Goal: Task Accomplishment & Management: Complete application form

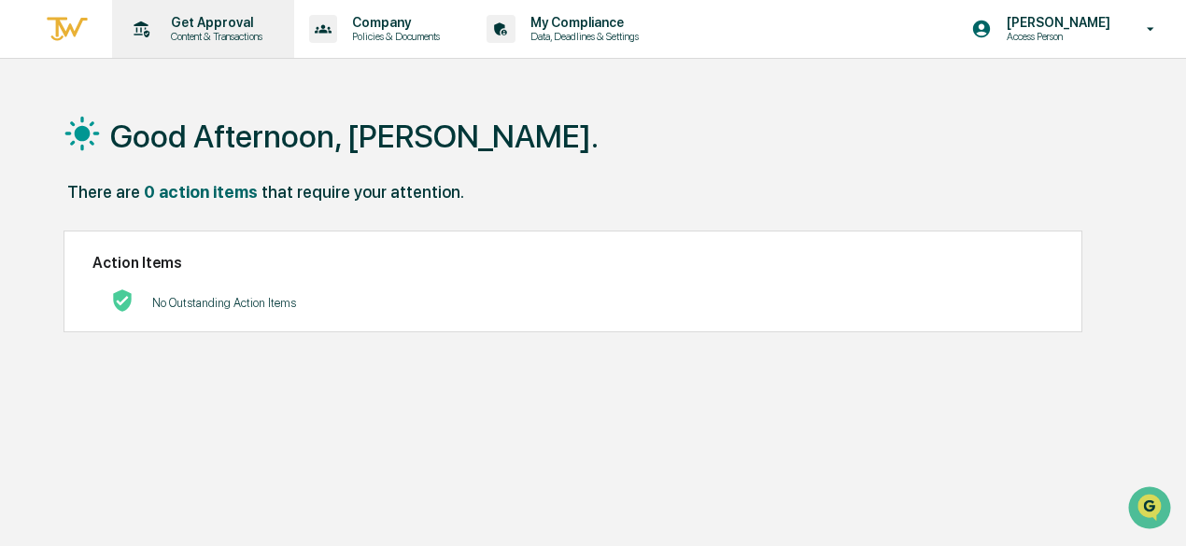
click at [212, 31] on p "Content & Transactions" at bounding box center [214, 36] width 116 height 13
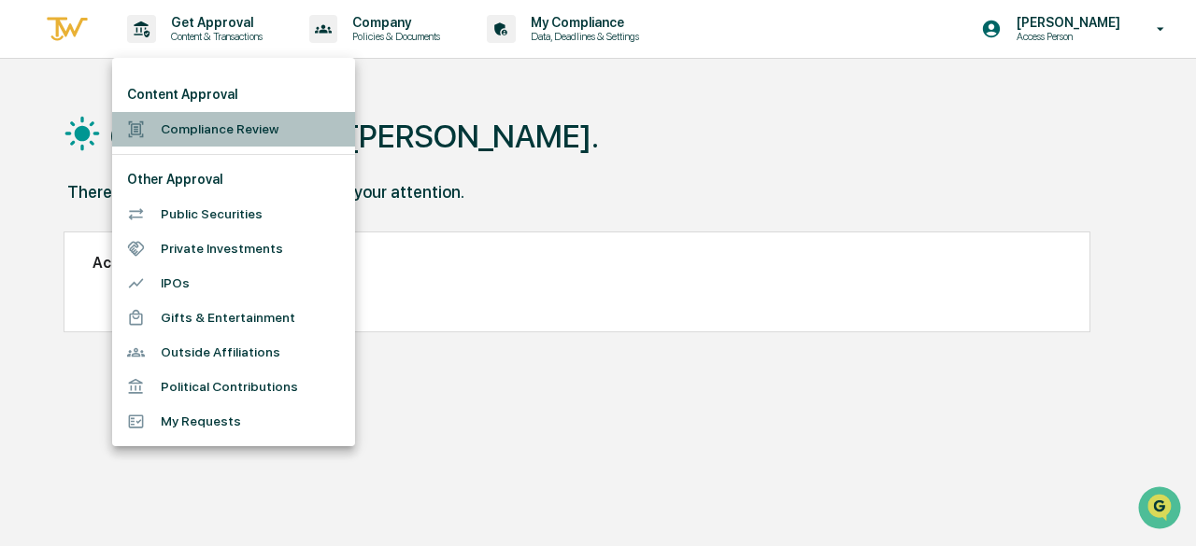
click at [217, 126] on li "Compliance Review" at bounding box center [233, 129] width 243 height 35
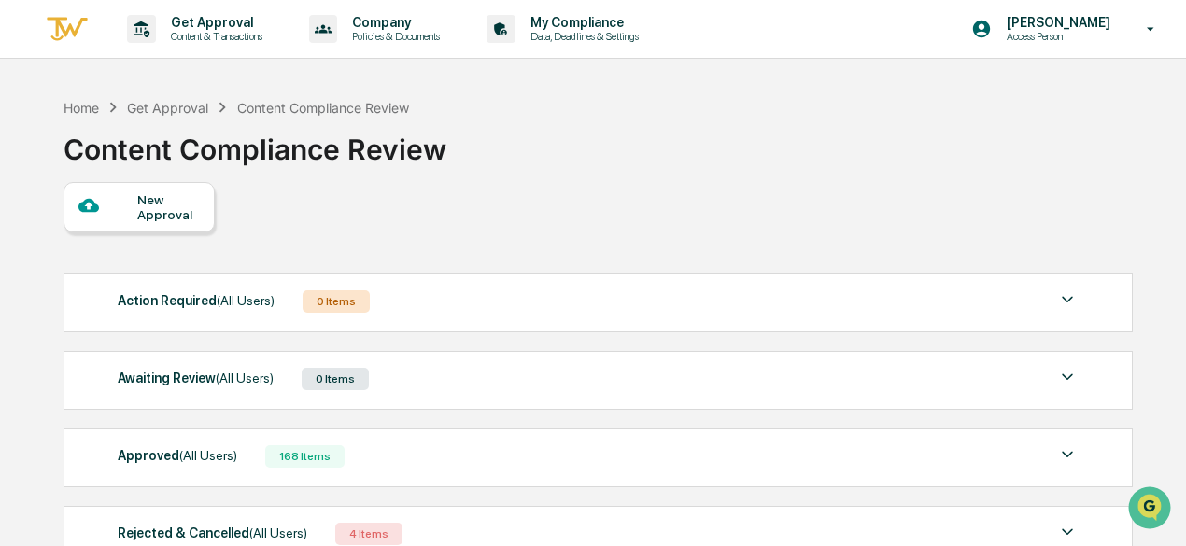
click at [146, 202] on div "New Approval" at bounding box center [168, 207] width 63 height 30
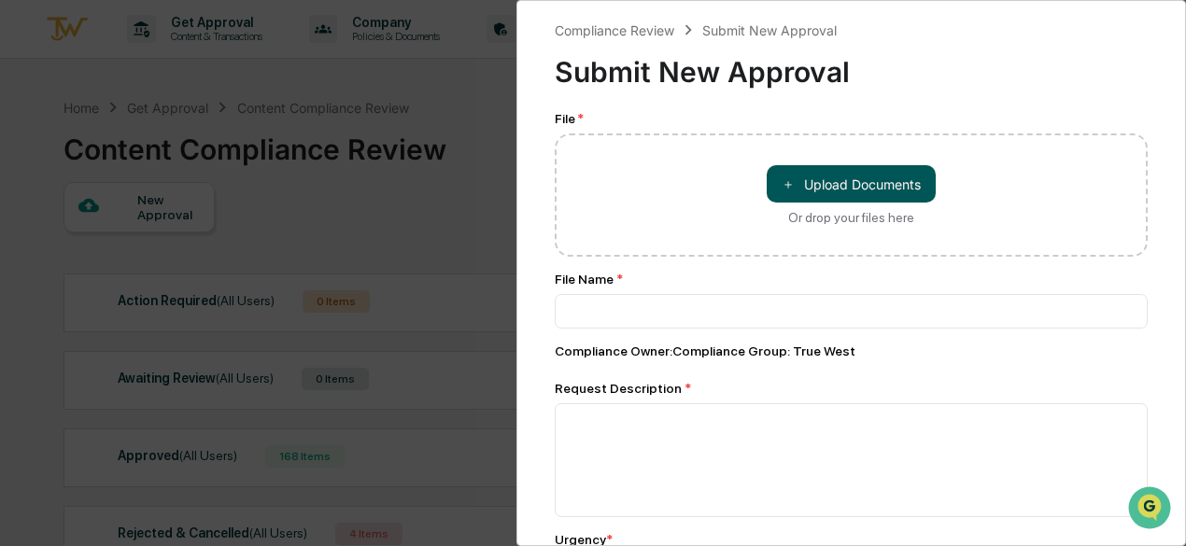
click at [807, 175] on button "＋ Upload Documents" at bounding box center [851, 183] width 169 height 37
type input "**********"
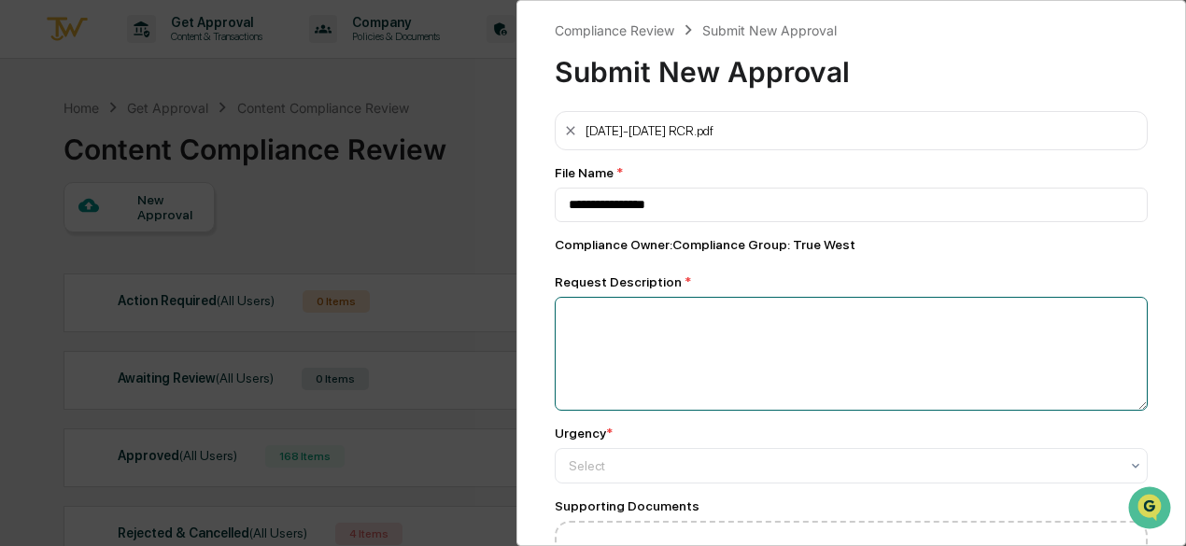
click at [590, 343] on textarea at bounding box center [851, 354] width 593 height 114
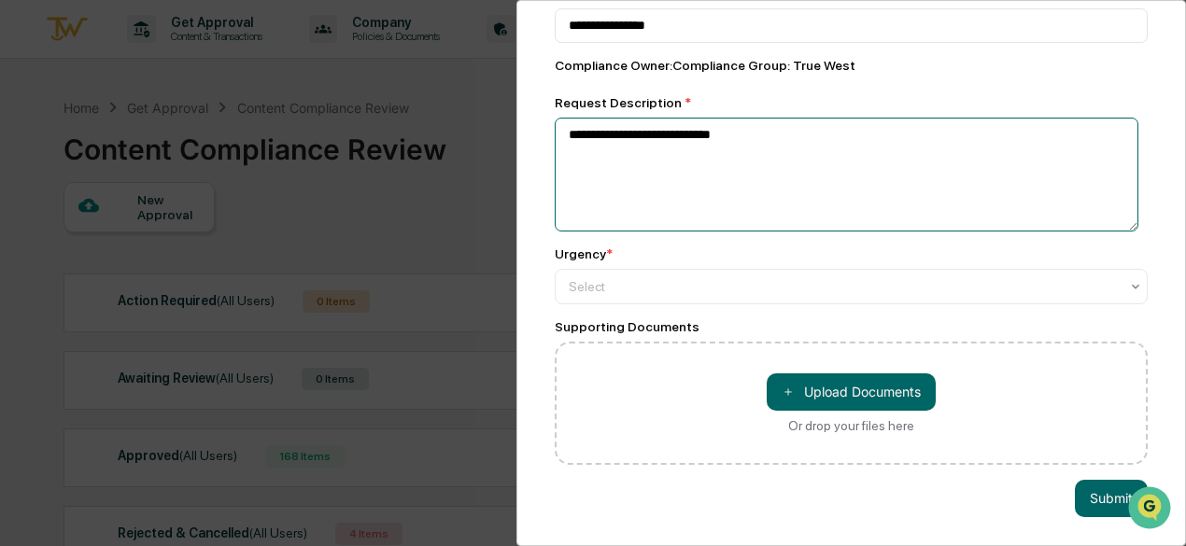
scroll to position [191, 0]
type textarea "**********"
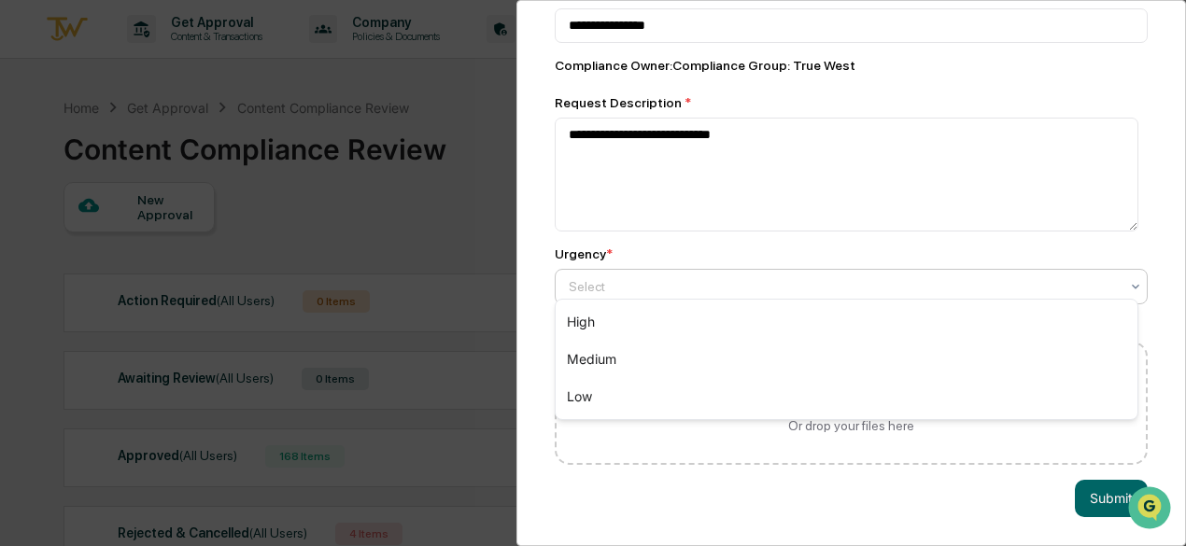
click at [622, 326] on div "High" at bounding box center [847, 322] width 582 height 37
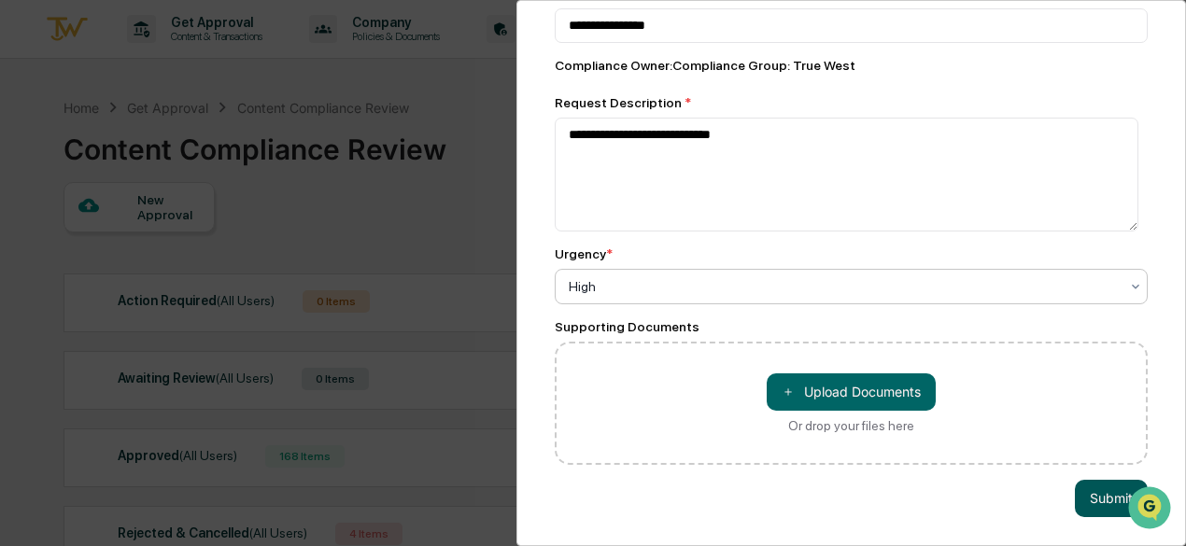
click at [1078, 488] on button "Submit" at bounding box center [1111, 498] width 73 height 37
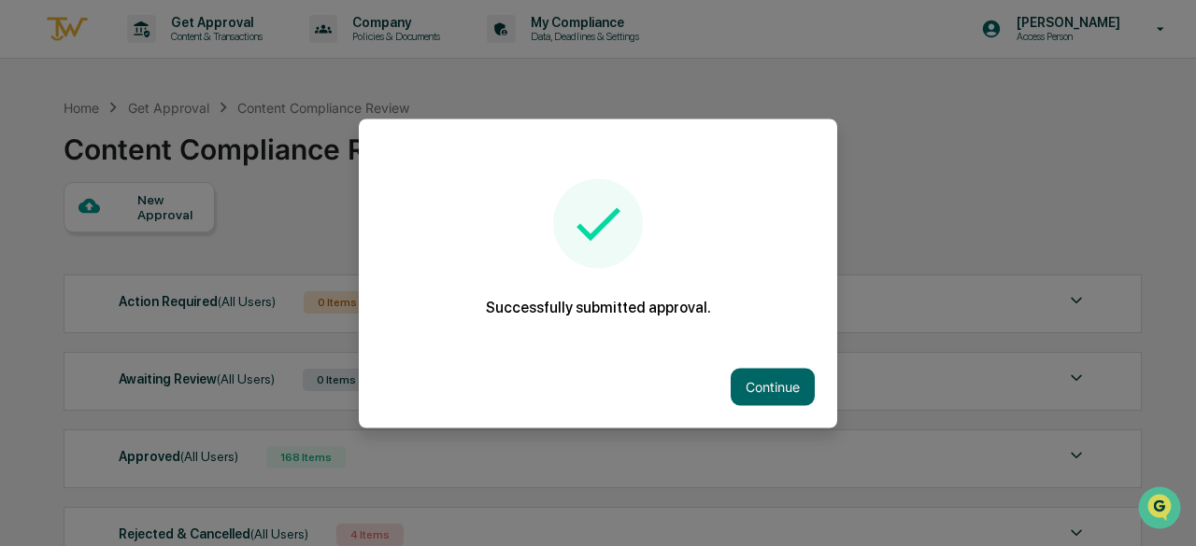
click at [779, 384] on button "Continue" at bounding box center [772, 386] width 84 height 37
